Goal: Find specific page/section: Find specific page/section

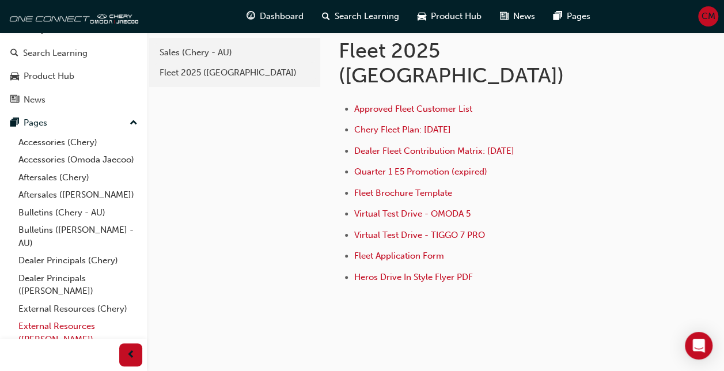
scroll to position [107, 0]
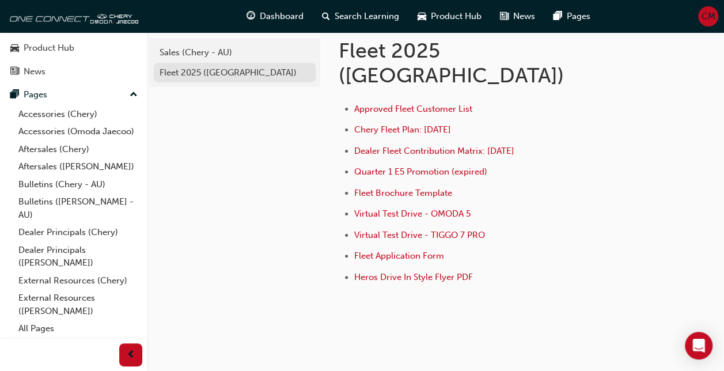
click at [194, 73] on div "Fleet 2025 ([GEOGRAPHIC_DATA])" at bounding box center [235, 72] width 150 height 13
click at [387, 144] on li "Dealer Fleet Contribution Matrix: [DATE]" at bounding box center [529, 152] width 351 height 17
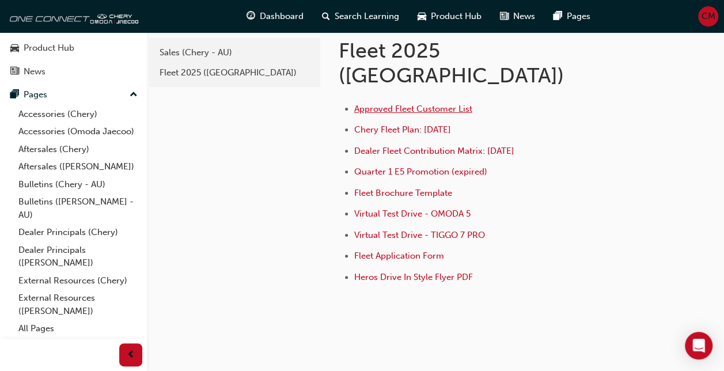
click at [389, 104] on span "Approved Fleet Customer List" at bounding box center [413, 109] width 118 height 10
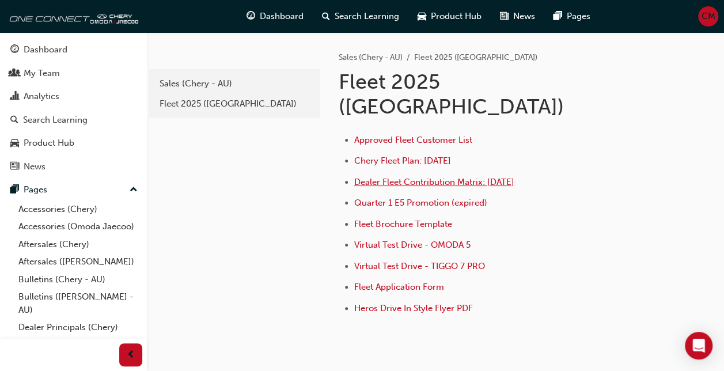
click at [414, 177] on span "Dealer Fleet Contribution Matrix: [DATE]" at bounding box center [434, 182] width 160 height 10
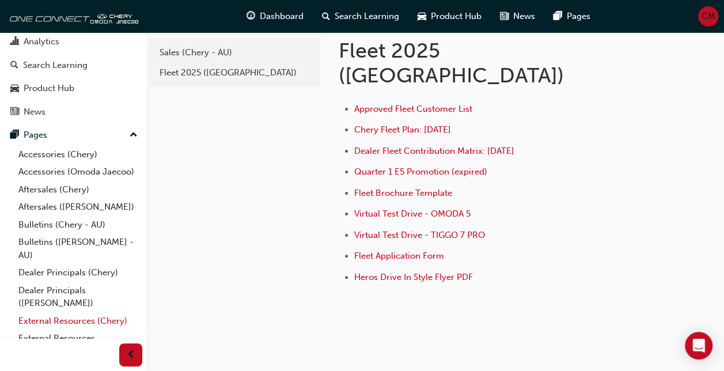
scroll to position [107, 0]
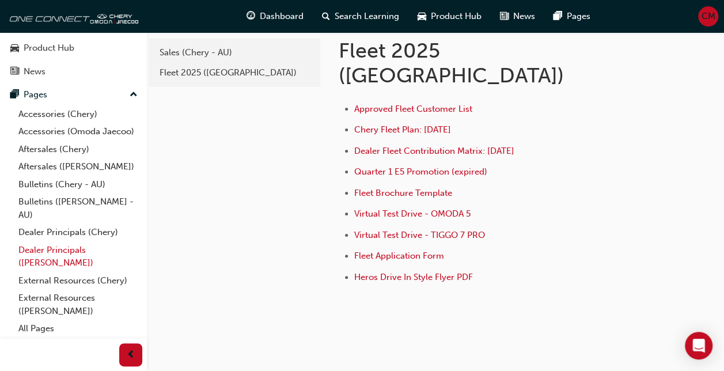
click at [65, 254] on link "Dealer Principals ([PERSON_NAME])" at bounding box center [78, 256] width 128 height 31
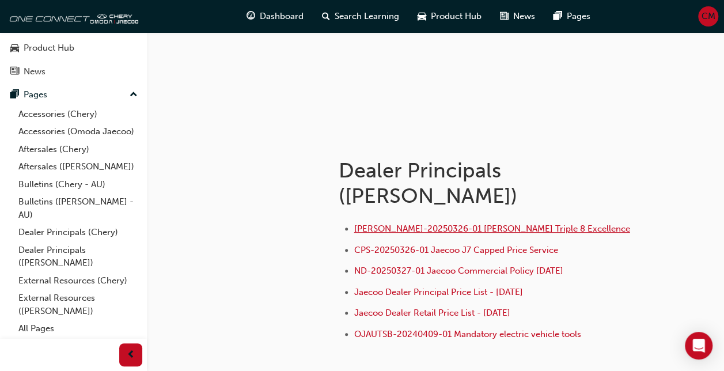
scroll to position [172, 0]
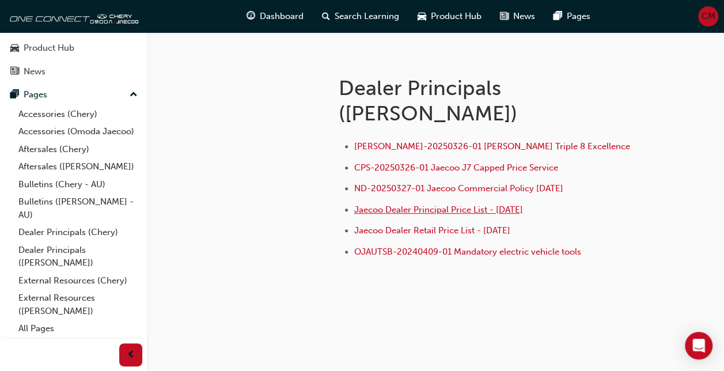
click at [460, 211] on span "Jaecoo Dealer Principal Price List - [DATE]" at bounding box center [438, 210] width 169 height 10
